Goal: Task Accomplishment & Management: Use online tool/utility

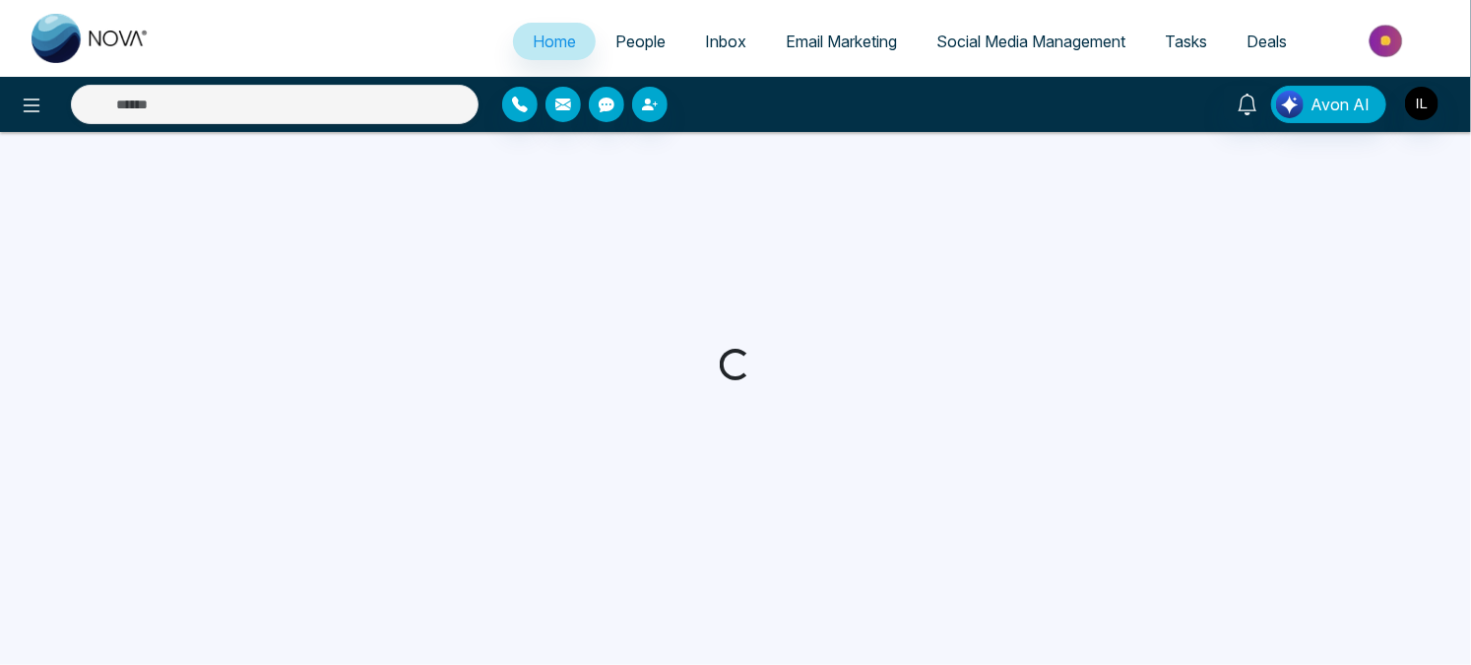
select select "*"
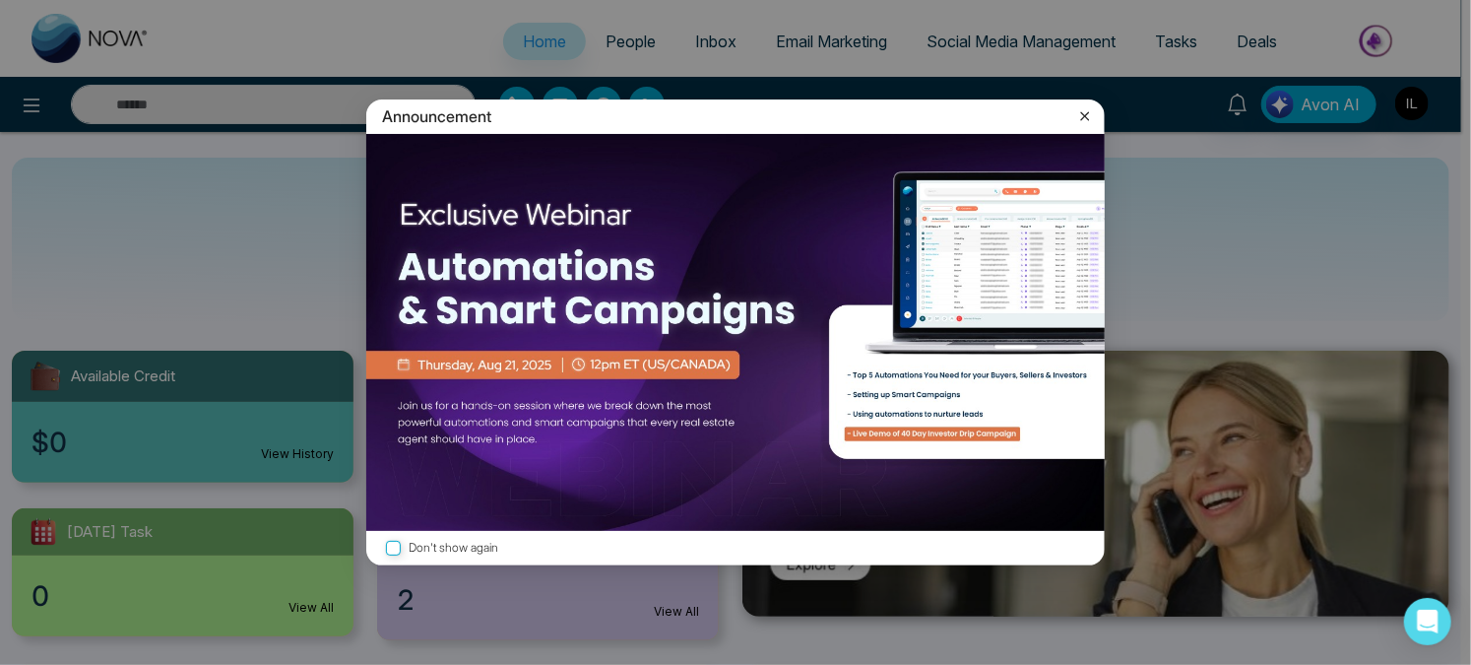
click at [1086, 116] on icon at bounding box center [1085, 115] width 9 height 9
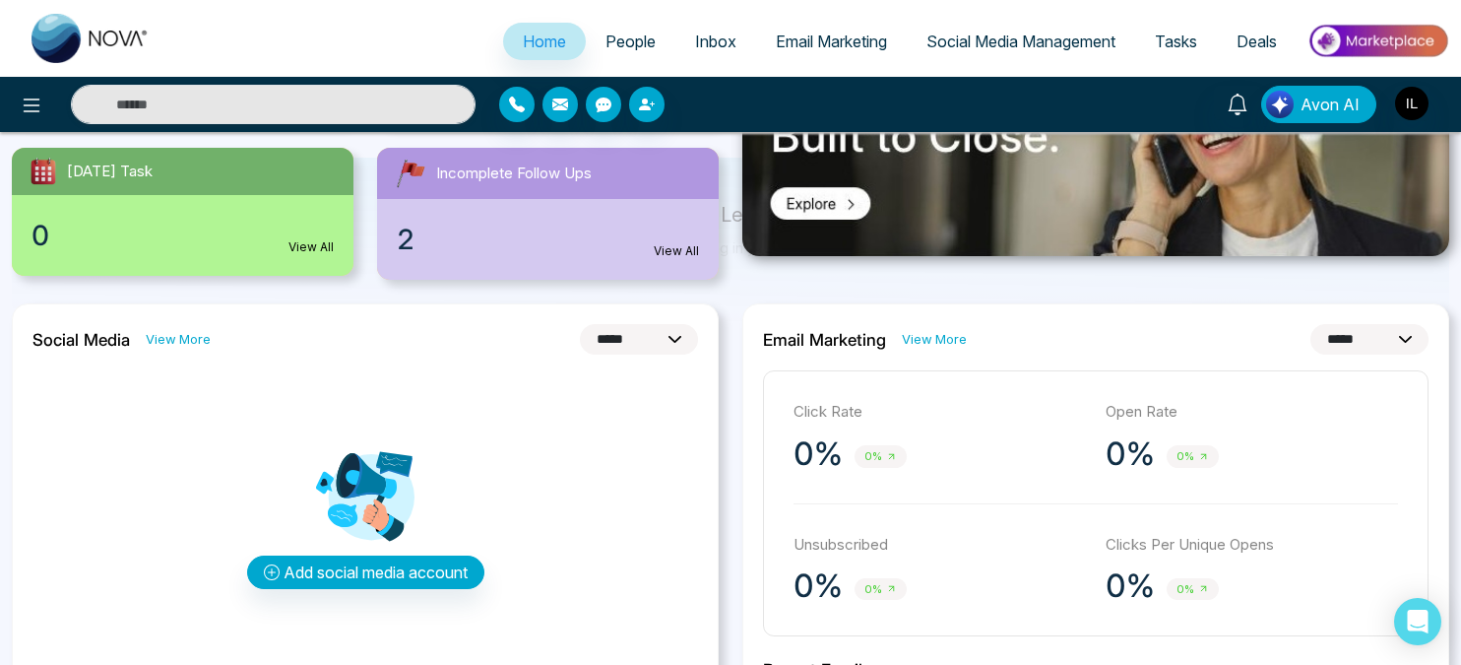
scroll to position [85, 0]
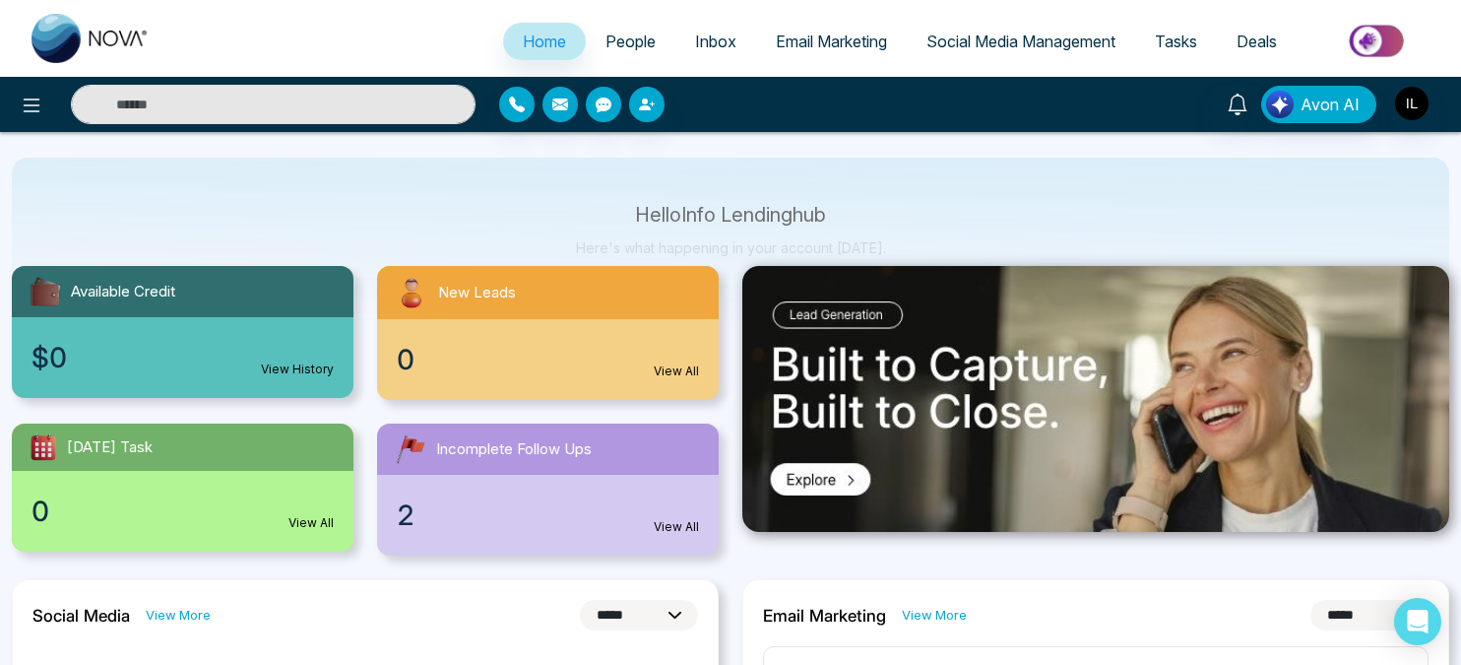
click at [839, 50] on span "Email Marketing" at bounding box center [831, 42] width 111 height 20
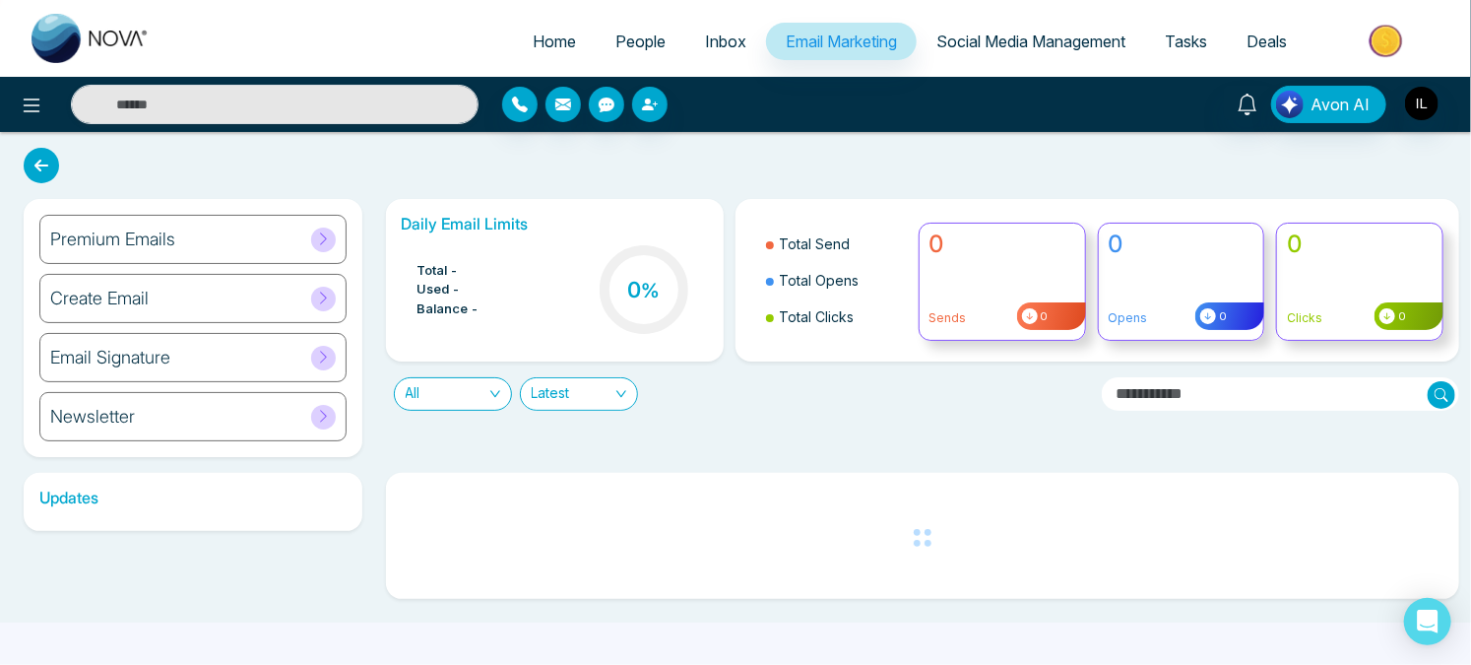
click at [394, 444] on div "Daily Email Limits Total - Used - Balance - 0 % Total Send Total Opens Total Cl…" at bounding box center [917, 328] width 1086 height 258
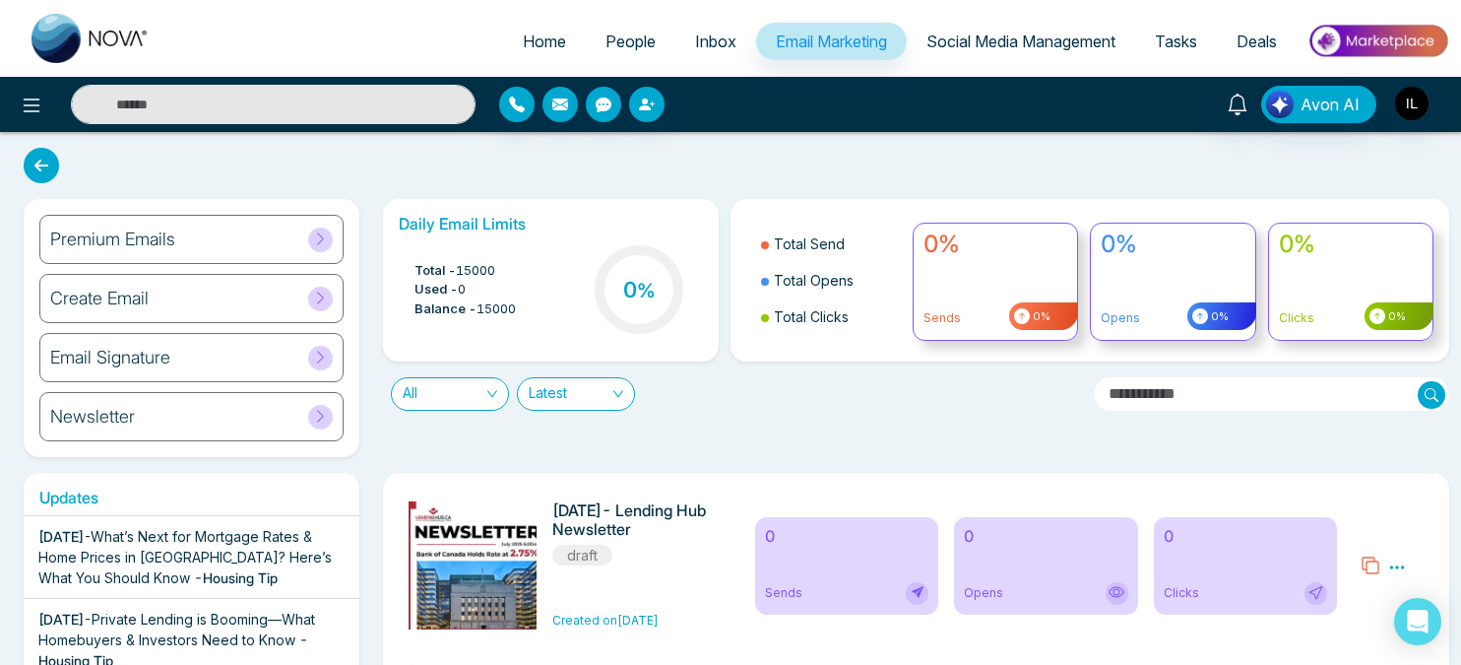
click at [319, 234] on icon at bounding box center [320, 238] width 7 height 12
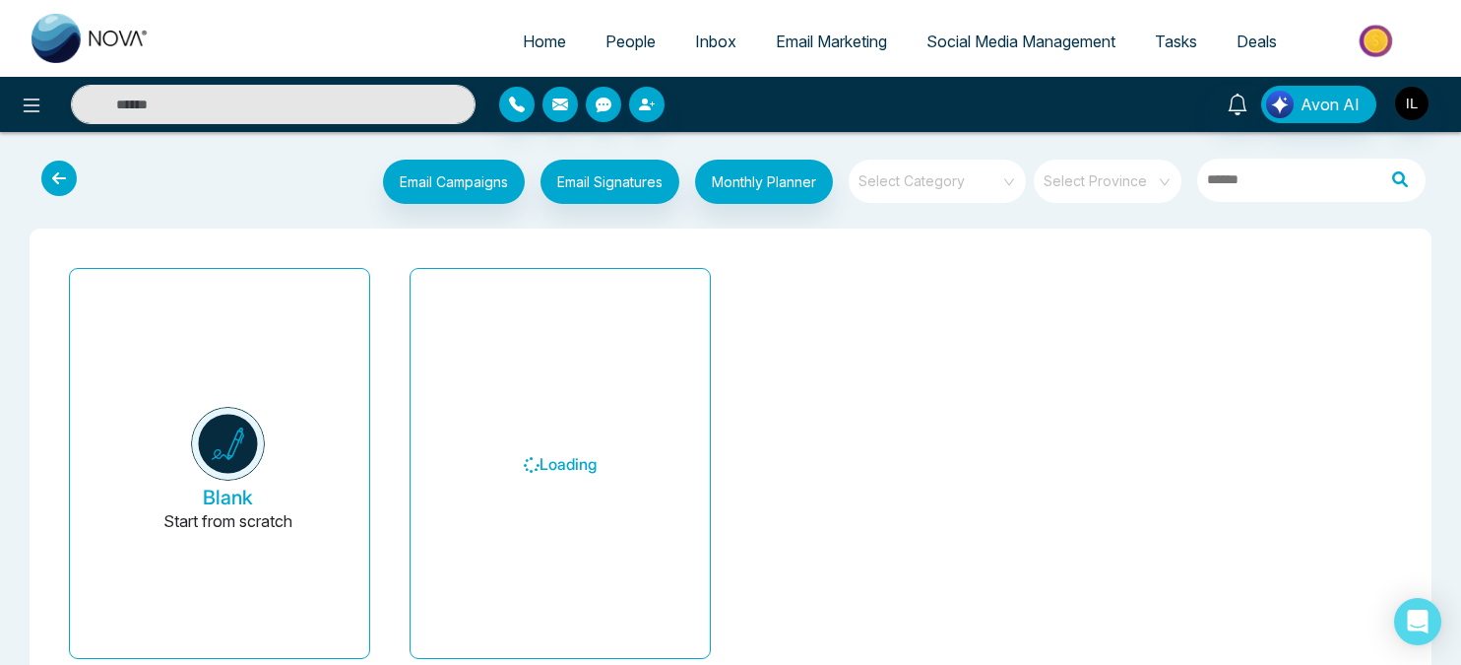
click at [374, 472] on div "Blank Start from scratch" at bounding box center [219, 471] width 341 height 422
